Goal: Transaction & Acquisition: Purchase product/service

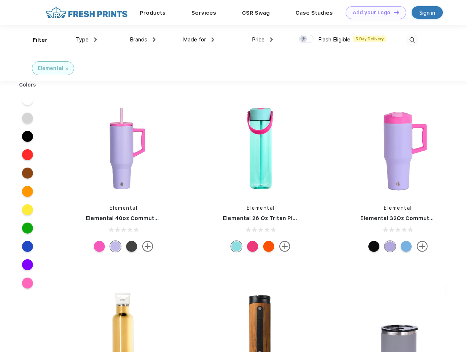
click at [373, 12] on link "Add your Logo Design Tool" at bounding box center [376, 12] width 60 height 13
click at [0, 0] on div "Design Tool" at bounding box center [0, 0] width 0 height 0
click at [393, 12] on link "Add your Logo Design Tool" at bounding box center [376, 12] width 60 height 13
click at [35, 40] on div "Filter" at bounding box center [40, 40] width 15 height 8
click at [87, 40] on span "Type" at bounding box center [82, 39] width 13 height 7
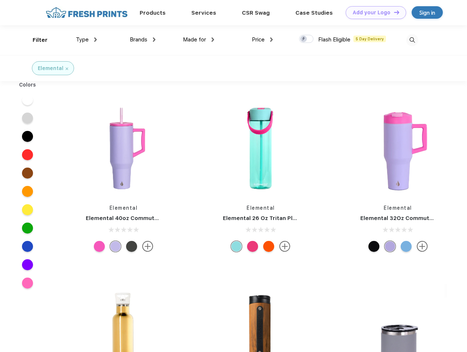
click at [143, 40] on span "Brands" at bounding box center [139, 39] width 18 height 7
click at [199, 40] on span "Made for" at bounding box center [194, 39] width 23 height 7
click at [262, 40] on span "Price" at bounding box center [258, 39] width 13 height 7
click at [306, 39] on div at bounding box center [306, 39] width 14 height 8
click at [304, 39] on input "checkbox" at bounding box center [301, 36] width 5 height 5
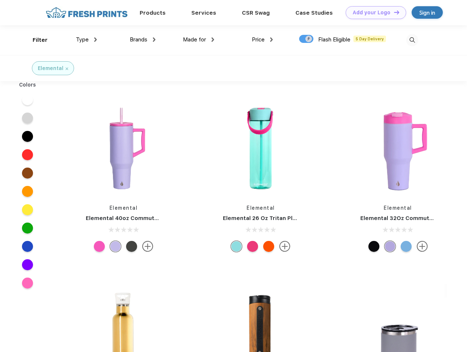
click at [412, 40] on img at bounding box center [412, 40] width 12 height 12
